Goal: Download file/media

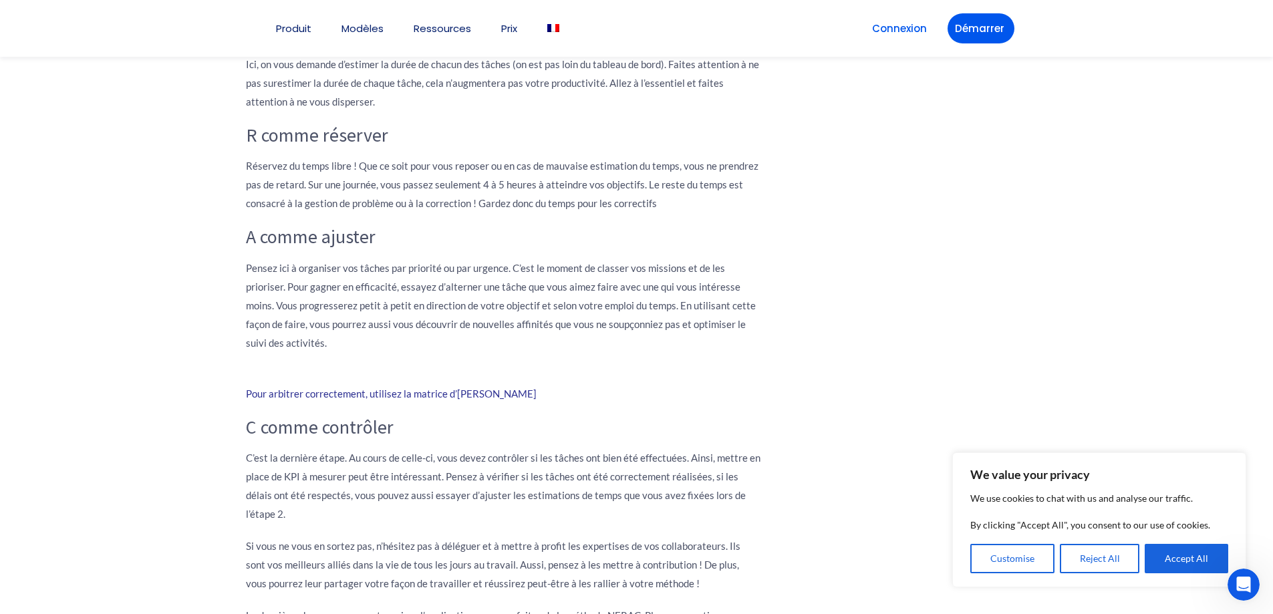
scroll to position [868, 0]
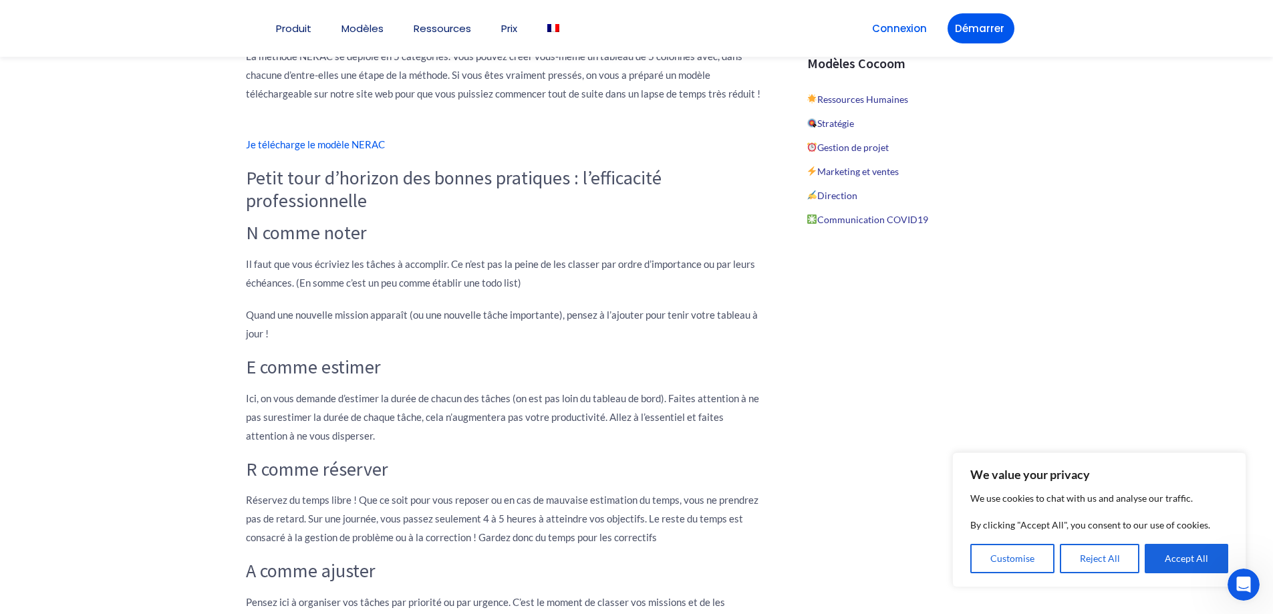
click at [277, 143] on link "Je télécharge le modèle NERAC" at bounding box center [315, 144] width 139 height 12
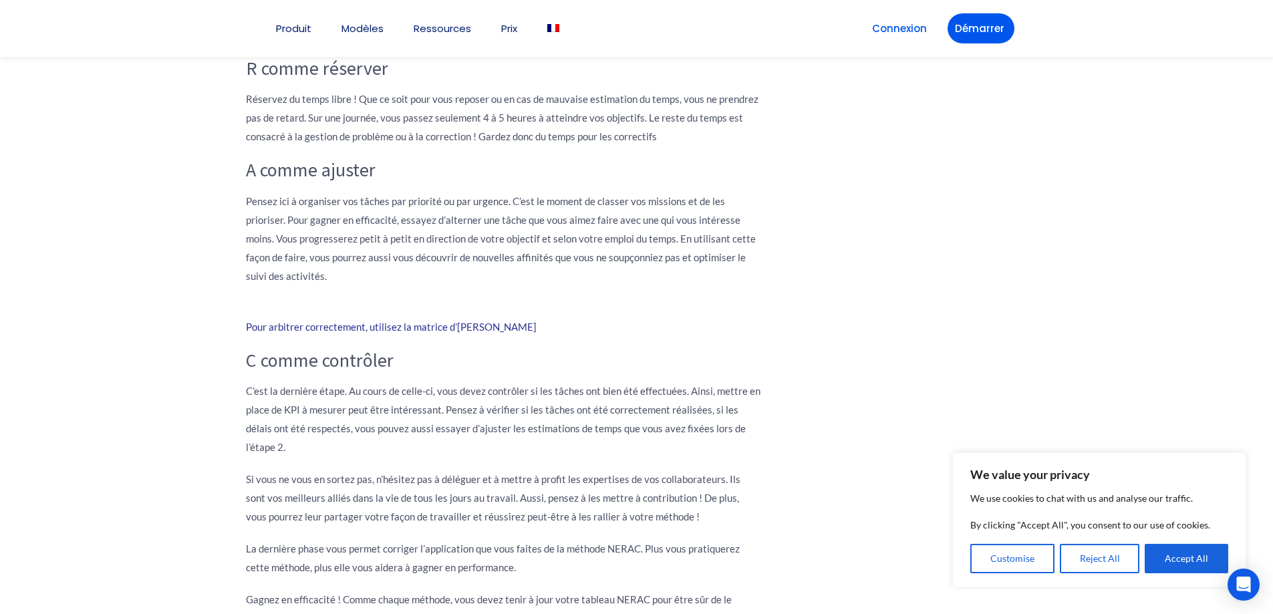
scroll to position [1203, 0]
